Goal: Task Accomplishment & Management: Manage account settings

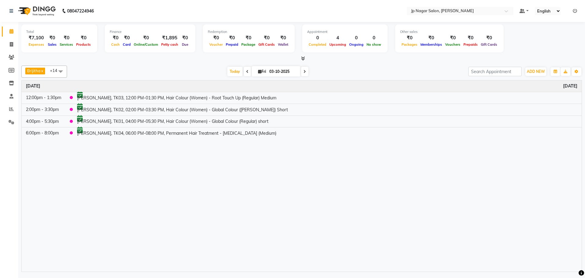
click at [304, 73] on icon at bounding box center [305, 72] width 2 height 4
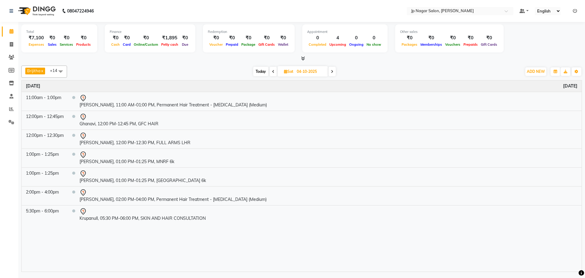
click at [333, 72] on icon at bounding box center [332, 72] width 2 height 4
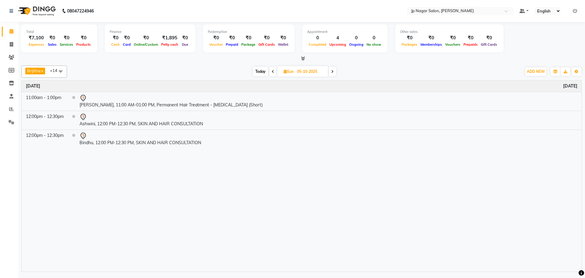
click at [270, 68] on span at bounding box center [273, 71] width 7 height 9
type input "04-10-2025"
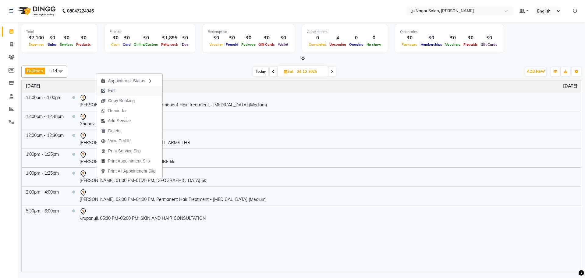
click at [126, 91] on button "Edit" at bounding box center [129, 91] width 65 height 10
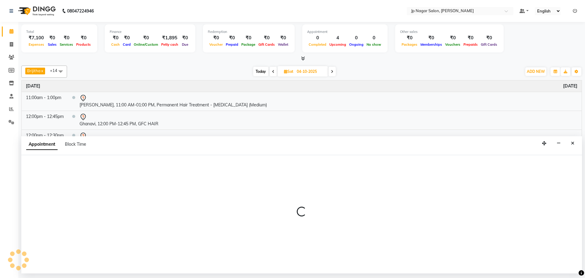
select select "tentative"
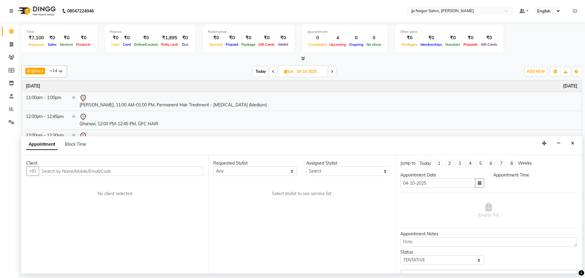
select select "780"
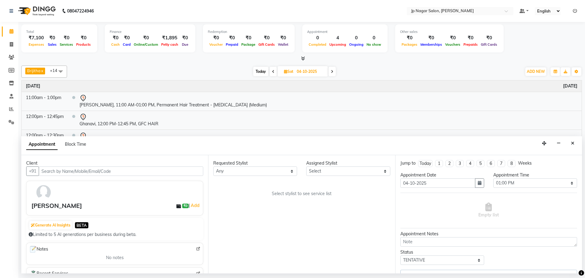
select select "33311"
select select "2126"
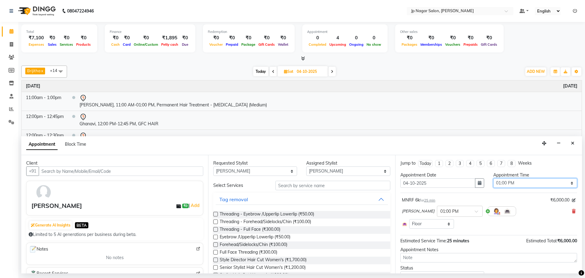
click at [505, 184] on select "Select 09:00 AM 09:15 AM 09:30 AM 09:45 AM 10:00 AM 10:15 AM 10:30 AM 10:45 AM …" at bounding box center [536, 182] width 84 height 9
select select "840"
click at [494, 178] on select "Select 09:00 AM 09:15 AM 09:30 AM 09:45 AM 10:00 AM 10:15 AM 10:30 AM 10:45 AM …" at bounding box center [536, 182] width 84 height 9
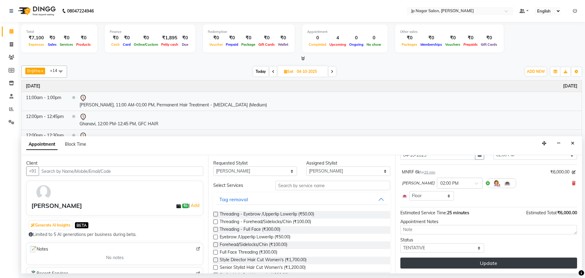
click at [498, 263] on button "Update" at bounding box center [489, 263] width 177 height 11
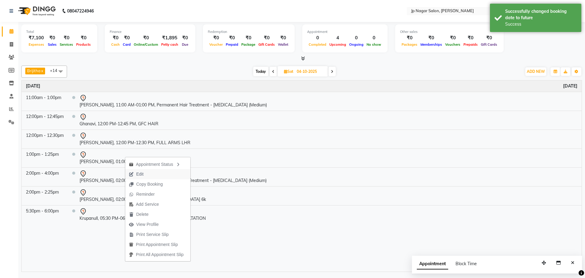
click at [149, 173] on button "Edit" at bounding box center [157, 174] width 65 height 10
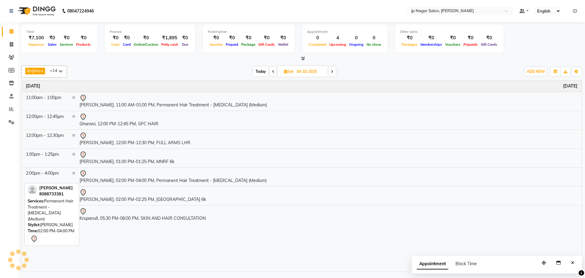
select select "tentative"
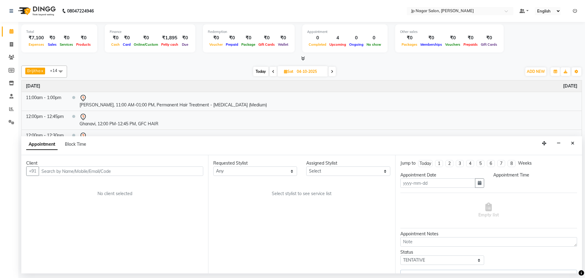
type input "04-10-2025"
select select "780"
select select "33311"
select select "2126"
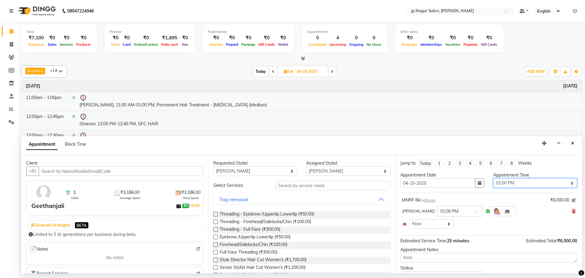
click at [531, 181] on select "Select 09:00 AM 09:15 AM 09:30 AM 09:45 AM 10:00 AM 10:15 AM 10:30 AM 10:45 AM …" at bounding box center [536, 182] width 84 height 9
click at [526, 182] on select "Select 09:00 AM 09:15 AM 09:30 AM 09:45 AM 10:00 AM 10:15 AM 10:30 AM 10:45 AM …" at bounding box center [536, 182] width 84 height 9
select select "960"
click at [494, 178] on select "Select 09:00 AM 09:15 AM 09:30 AM 09:45 AM 10:00 AM 10:15 AM 10:30 AM 10:45 AM …" at bounding box center [536, 182] width 84 height 9
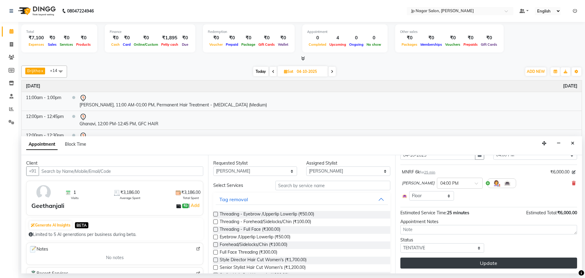
click at [499, 265] on button "Update" at bounding box center [489, 263] width 177 height 11
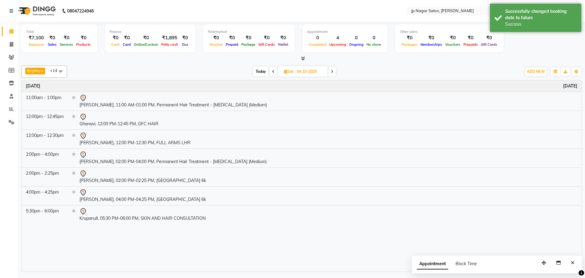
click at [335, 72] on span at bounding box center [332, 71] width 7 height 9
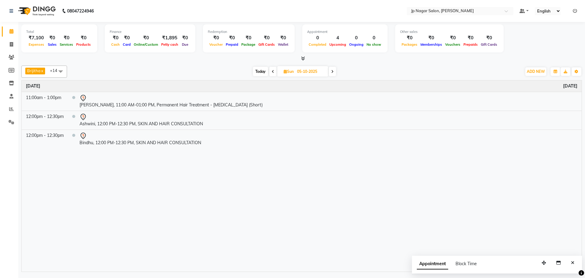
click at [271, 69] on span at bounding box center [273, 71] width 7 height 9
type input "04-10-2025"
